Goal: Transaction & Acquisition: Purchase product/service

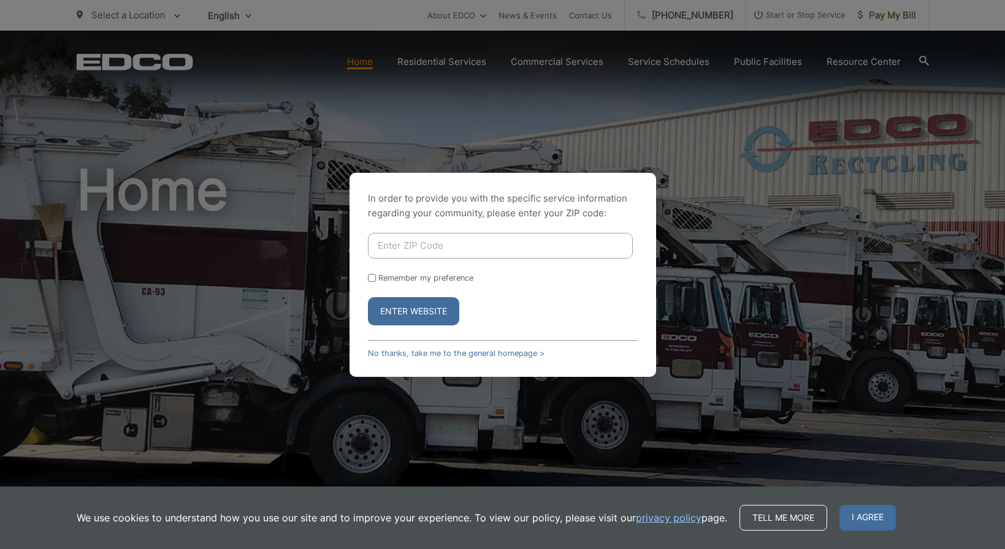
click at [563, 260] on form "Remember my preference Enter Website" at bounding box center [503, 279] width 270 height 93
click at [562, 245] on input "Enter ZIP Code" at bounding box center [500, 246] width 265 height 26
type input "92024"
click at [413, 311] on button "Enter Website" at bounding box center [413, 311] width 91 height 28
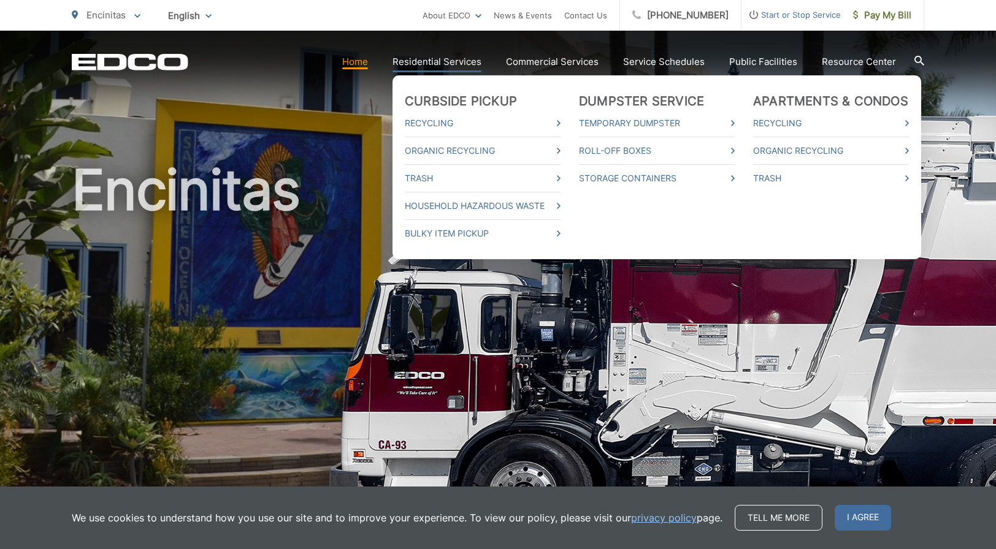
click at [413, 63] on link "Residential Services" at bounding box center [436, 62] width 89 height 15
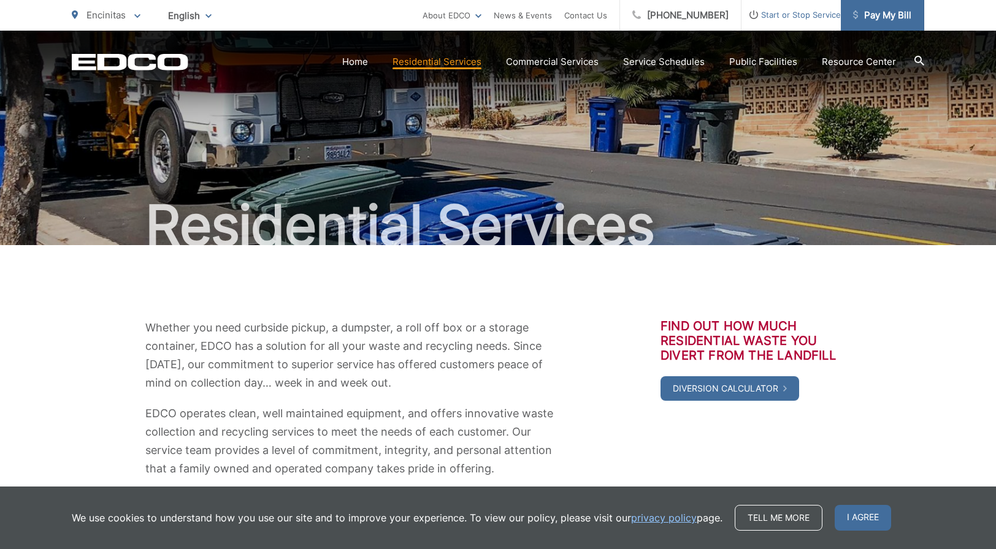
click at [870, 15] on span "Pay My Bill" at bounding box center [882, 15] width 58 height 15
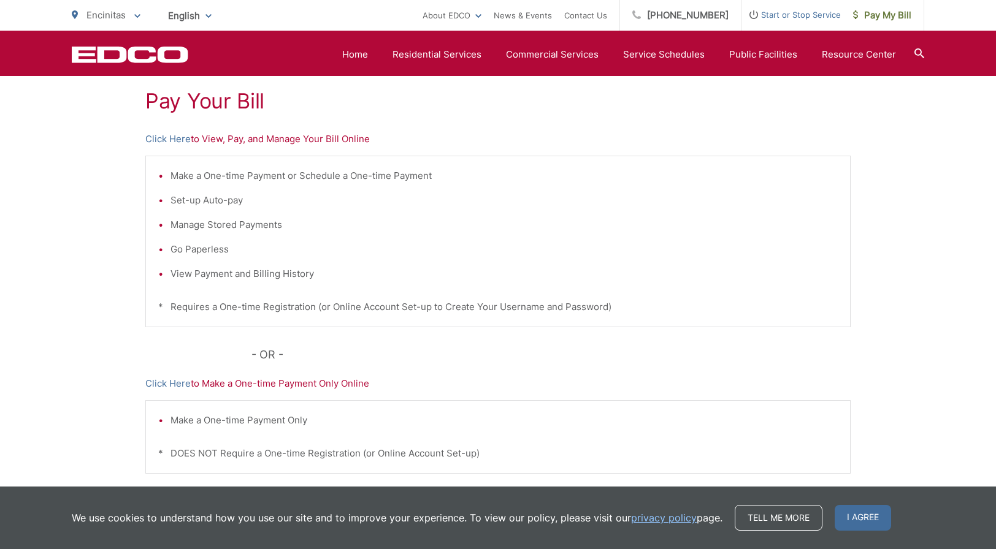
scroll to position [228, 0]
click at [166, 143] on link "Click Here" at bounding box center [167, 141] width 45 height 15
